Goal: Task Accomplishment & Management: Complete application form

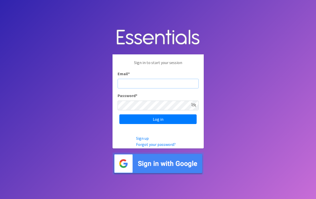
type input "dani@indianadiaperbank.org"
click at [158, 119] on input "Log in" at bounding box center [157, 119] width 77 height 10
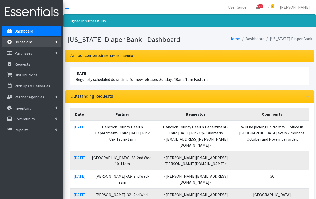
click at [38, 42] on link "Donations" at bounding box center [31, 42] width 59 height 10
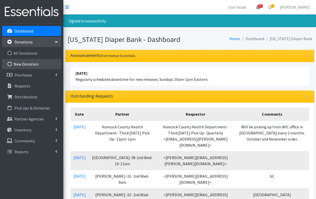
click at [27, 63] on link "New Donation" at bounding box center [31, 64] width 59 height 10
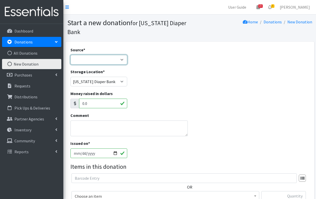
select select "Donation Site"
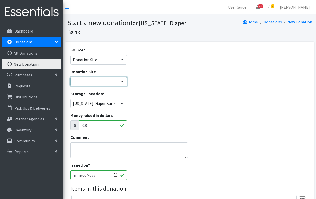
select select "997"
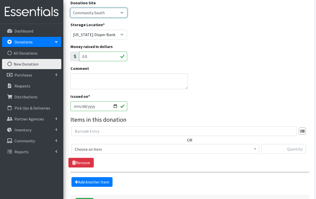
scroll to position [89, 0]
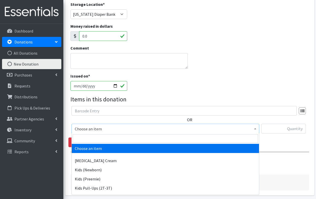
click at [106, 130] on span "Choose an item" at bounding box center [165, 128] width 181 height 7
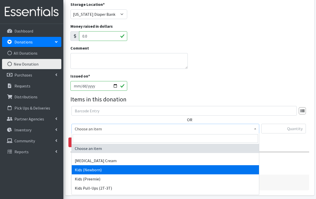
select select "3400"
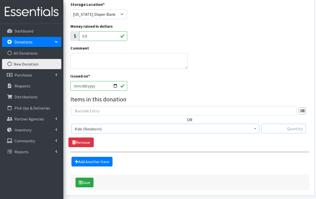
click at [282, 128] on input "text" at bounding box center [283, 128] width 45 height 10
type input "423"
click at [99, 162] on link "Add Another Item" at bounding box center [92, 161] width 41 height 10
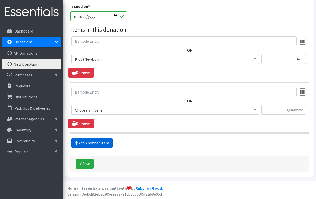
scroll to position [159, 0]
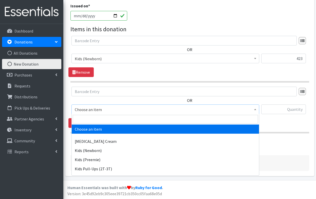
click at [112, 111] on span "Choose an item" at bounding box center [165, 109] width 181 height 7
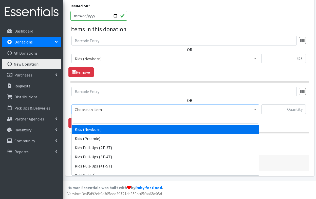
scroll to position [22, 0]
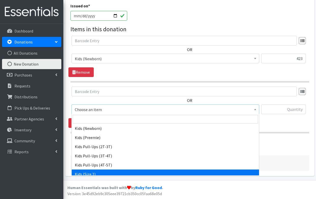
select select "3401"
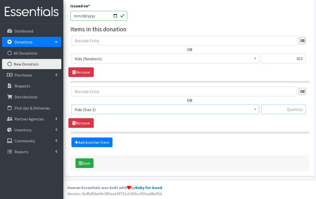
click at [283, 108] on input "text" at bounding box center [283, 109] width 45 height 10
type input "697"
click at [99, 145] on link "Add Another Item" at bounding box center [92, 142] width 41 height 10
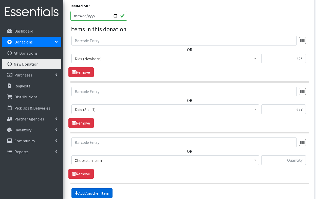
scroll to position [210, 0]
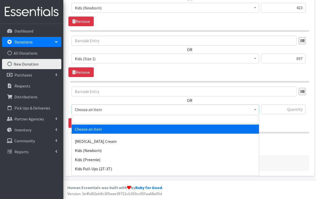
click at [101, 110] on span "Choose an item" at bounding box center [165, 109] width 181 height 7
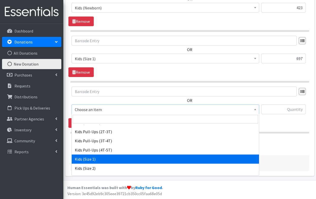
scroll to position [37, 0]
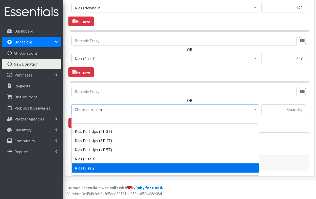
select select "3420"
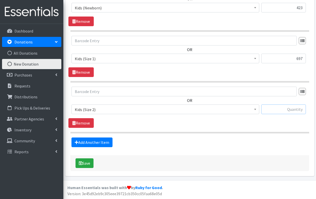
click at [291, 109] on input "text" at bounding box center [283, 109] width 45 height 10
type input "277"
click at [102, 140] on link "Add Another Item" at bounding box center [92, 142] width 41 height 10
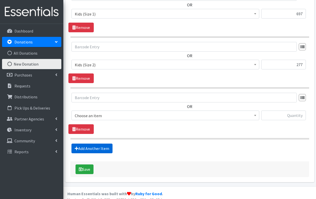
scroll to position [260, 0]
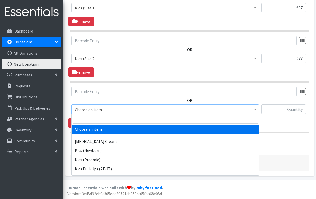
click at [112, 107] on span "Choose an item" at bounding box center [165, 109] width 181 height 7
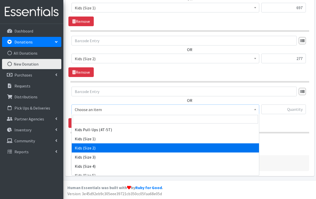
scroll to position [58, 0]
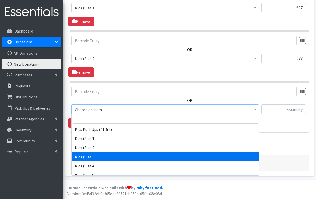
select select "3393"
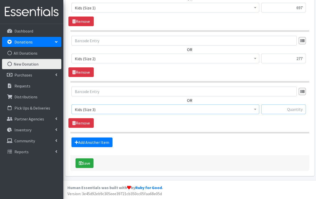
click at [283, 109] on input "text" at bounding box center [283, 109] width 45 height 10
type input "139"
click at [97, 143] on link "Add Another Item" at bounding box center [92, 142] width 41 height 10
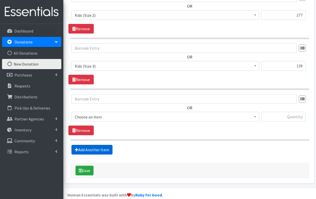
scroll to position [311, 0]
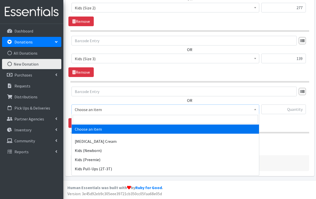
click at [99, 108] on span "Choose an item" at bounding box center [165, 109] width 181 height 7
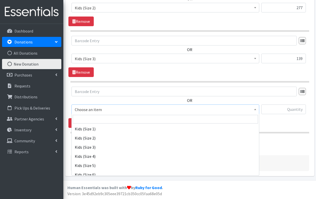
scroll to position [74, 0]
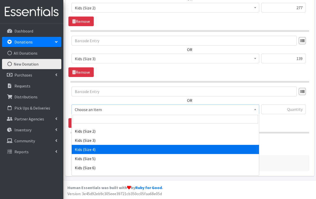
select select "3394"
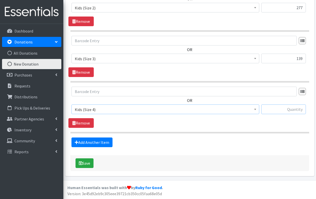
click at [289, 112] on input "text" at bounding box center [283, 109] width 45 height 10
type input "187"
click at [96, 139] on link "Add Another Item" at bounding box center [92, 142] width 41 height 10
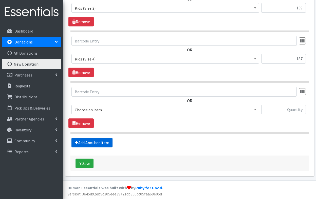
scroll to position [362, 0]
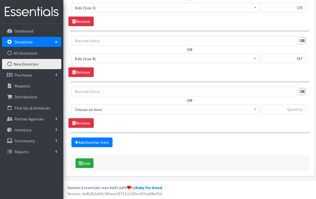
click at [113, 109] on span "Choose an item" at bounding box center [165, 109] width 181 height 7
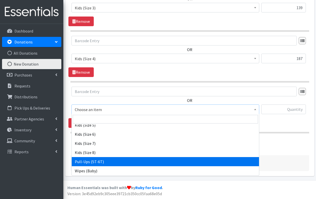
scroll to position [108, 0]
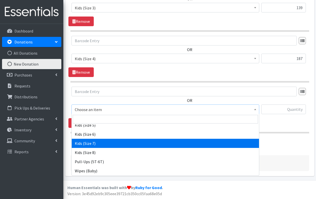
select select "7177"
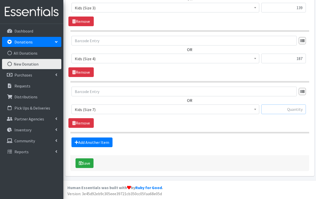
click at [279, 112] on input "text" at bounding box center [283, 109] width 45 height 10
type input "82"
click at [102, 144] on link "Add Another Item" at bounding box center [92, 142] width 41 height 10
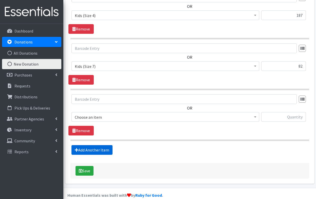
scroll to position [413, 0]
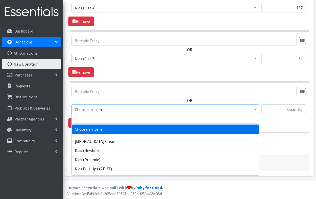
click at [114, 110] on span "Choose an item" at bounding box center [165, 109] width 181 height 7
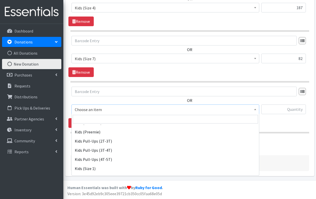
scroll to position [31, 0]
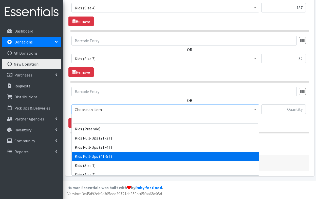
select select "3408"
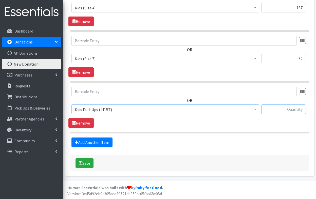
click at [293, 109] on input "text" at bounding box center [283, 109] width 45 height 10
type input "34"
click at [87, 162] on button "Save" at bounding box center [85, 163] width 18 height 10
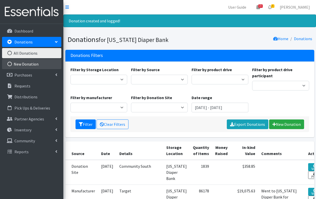
click at [22, 65] on link "New Donation" at bounding box center [31, 64] width 59 height 10
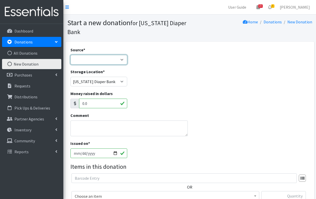
select select "Misc. Donation"
click at [98, 127] on textarea "Comment" at bounding box center [129, 128] width 118 height 16
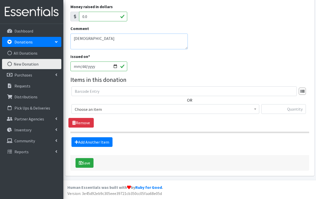
scroll to position [86, 0]
type textarea "[DEMOGRAPHIC_DATA]"
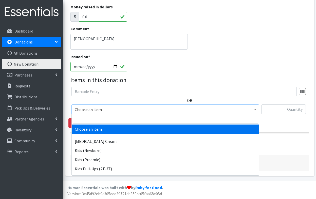
click at [117, 107] on span "Choose an item" at bounding box center [165, 109] width 181 height 7
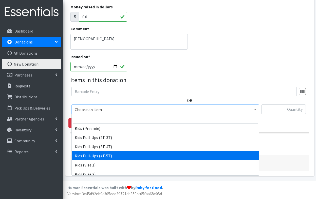
scroll to position [31, 0]
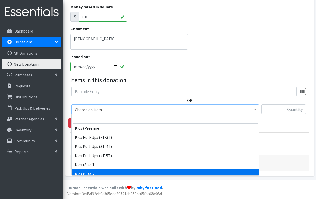
select select "3420"
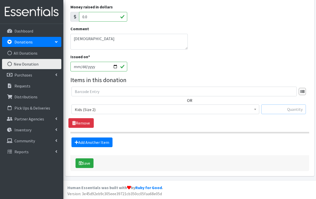
click at [285, 107] on input "text" at bounding box center [283, 109] width 45 height 10
type input "498"
click at [93, 140] on link "Add Another Item" at bounding box center [92, 142] width 41 height 10
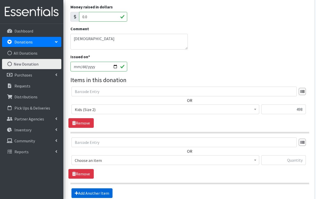
scroll to position [137, 0]
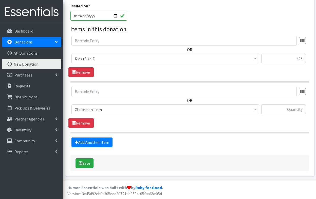
click at [119, 106] on span "Choose an item" at bounding box center [165, 109] width 181 height 7
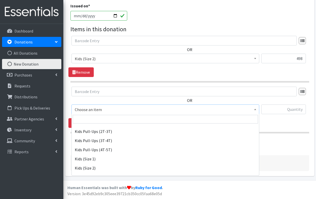
scroll to position [48, 0]
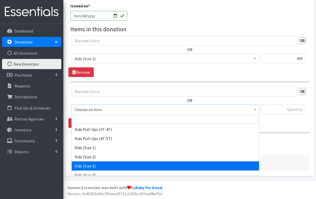
select select "3393"
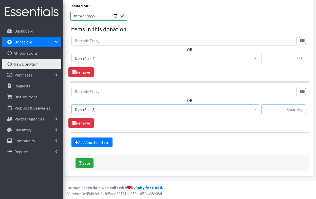
click at [295, 111] on input "text" at bounding box center [283, 109] width 45 height 10
type input "714"
click at [102, 143] on link "Add Another Item" at bounding box center [92, 142] width 41 height 10
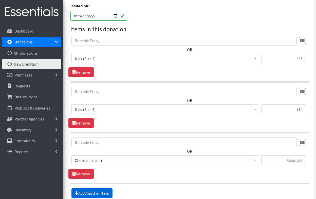
scroll to position [188, 0]
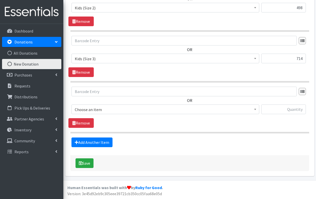
click at [113, 108] on span "Choose an item" at bounding box center [165, 109] width 181 height 7
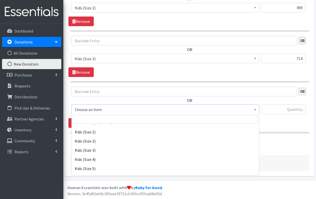
scroll to position [64, 0]
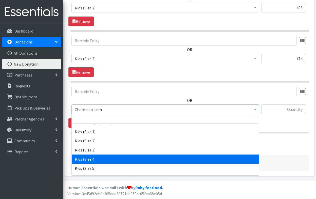
select select "3394"
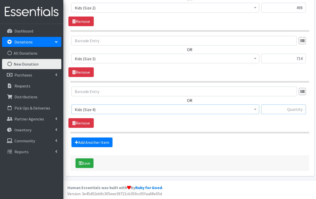
click at [291, 111] on input "text" at bounding box center [283, 109] width 45 height 10
type input "895"
click at [106, 141] on link "Add Another Item" at bounding box center [92, 142] width 41 height 10
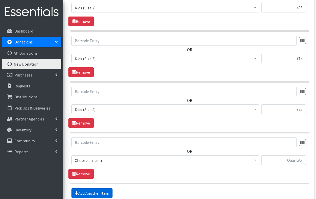
scroll to position [239, 0]
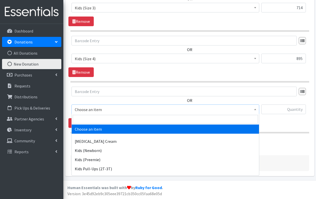
click at [110, 109] on span "Choose an item" at bounding box center [165, 109] width 181 height 7
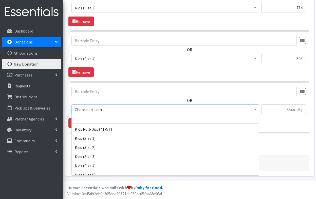
scroll to position [67, 0]
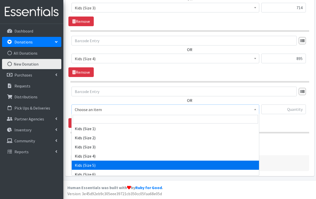
select select "3407"
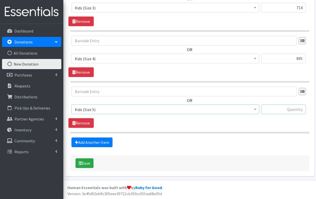
click at [295, 108] on input "text" at bounding box center [283, 109] width 45 height 10
type input "226"
click at [81, 144] on link "Add Another Item" at bounding box center [92, 142] width 41 height 10
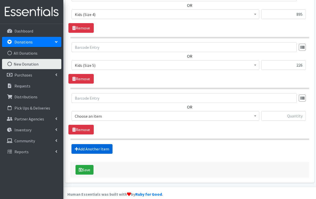
scroll to position [289, 0]
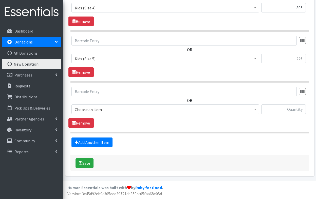
click at [109, 109] on span "Choose an item" at bounding box center [165, 109] width 181 height 7
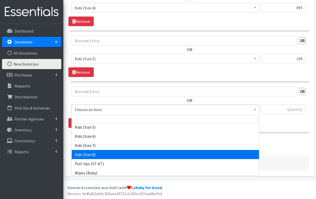
scroll to position [106, 0]
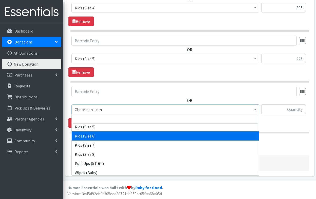
select select "3419"
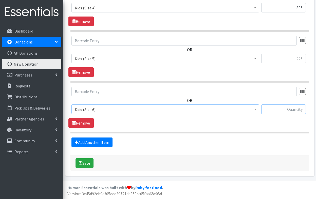
click at [293, 109] on input "text" at bounding box center [283, 109] width 45 height 10
type input "44"
click at [95, 141] on link "Add Another Item" at bounding box center [92, 142] width 41 height 10
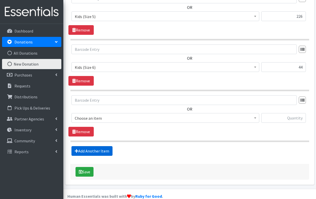
scroll to position [340, 0]
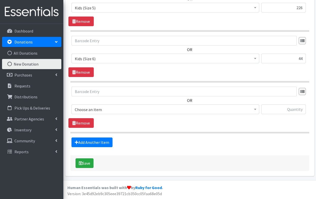
click at [106, 108] on span "Choose an item" at bounding box center [165, 109] width 181 height 7
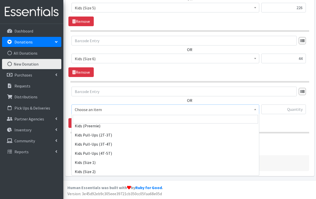
scroll to position [34, 0]
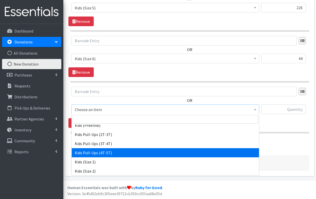
select select "3408"
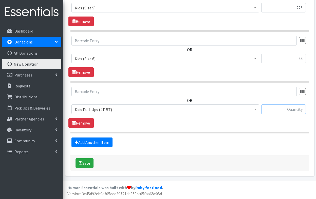
click at [280, 110] on input "text" at bounding box center [283, 109] width 45 height 10
type input "34"
click at [99, 141] on link "Add Another Item" at bounding box center [92, 142] width 41 height 10
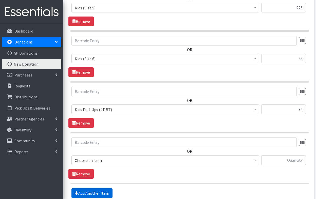
scroll to position [391, 0]
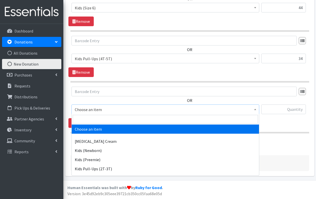
click at [120, 108] on span "Choose an item" at bounding box center [165, 109] width 181 height 7
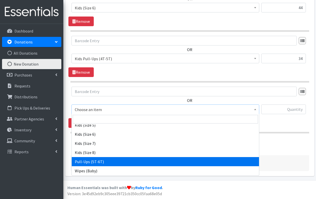
scroll to position [108, 0]
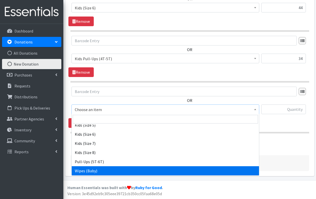
select select "3418"
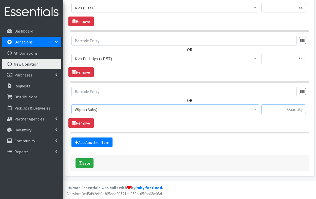
click at [284, 106] on input "text" at bounding box center [283, 109] width 45 height 10
type input "12"
click at [88, 160] on button "Save" at bounding box center [85, 163] width 18 height 10
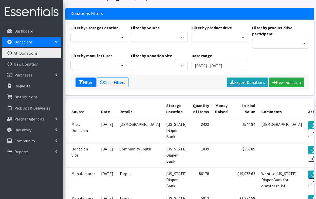
scroll to position [45, 0]
